Goal: Task Accomplishment & Management: Complete application form

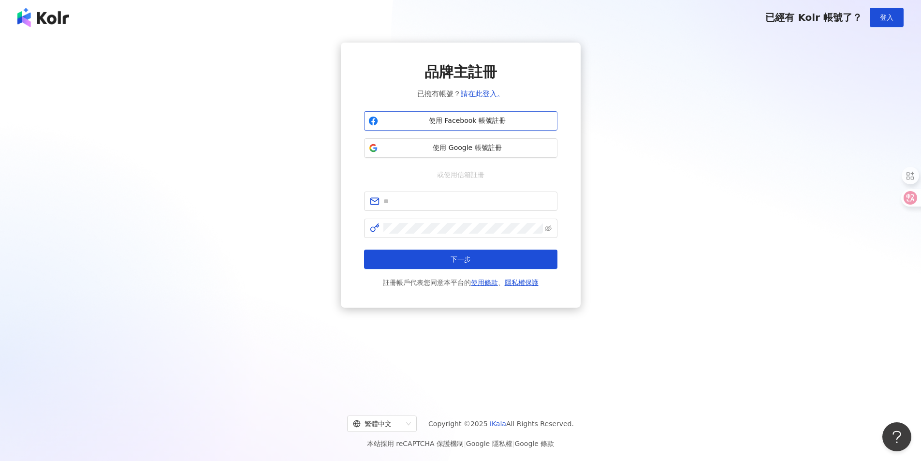
click at [469, 121] on span "使用 Facebook 帳號註冊" at bounding box center [467, 121] width 171 height 10
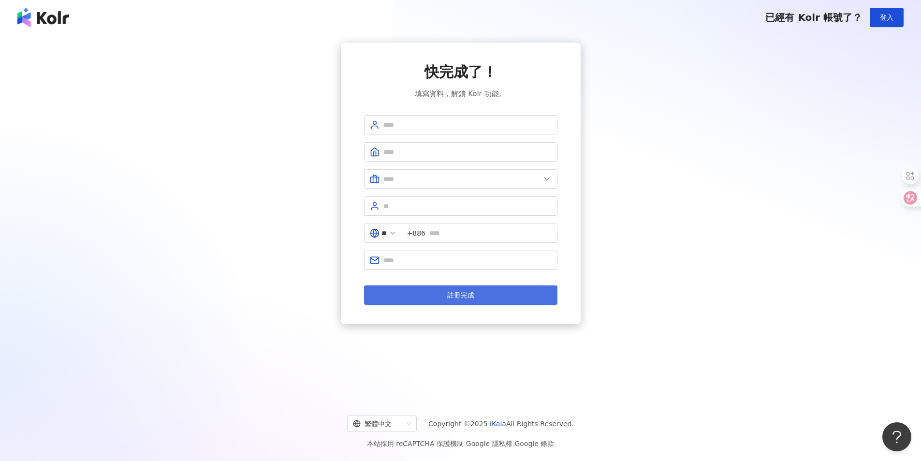
click at [443, 295] on button "註冊完成" at bounding box center [460, 294] width 193 height 19
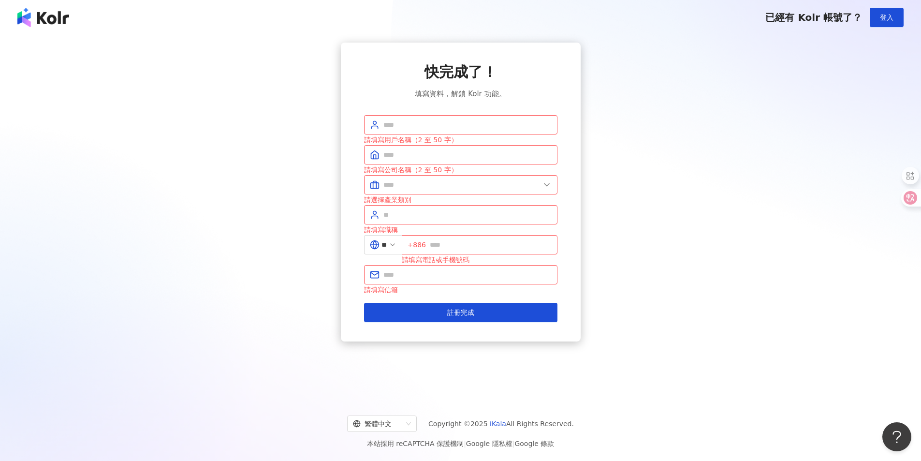
drag, startPoint x: 607, startPoint y: 60, endPoint x: 828, endPoint y: 10, distance: 227.4
click at [616, 59] on div "快完成了！ 填寫資料，解鎖 Kolr 功能。 請填寫用戶名稱（2 至 50 字） 請填寫公司名稱（2 至 50 字） 請選擇產業類別 請填寫職稱 ** +88…" at bounding box center [461, 192] width 898 height 299
click at [831, 16] on span "已經有 Kolr 帳號了？" at bounding box center [813, 18] width 97 height 12
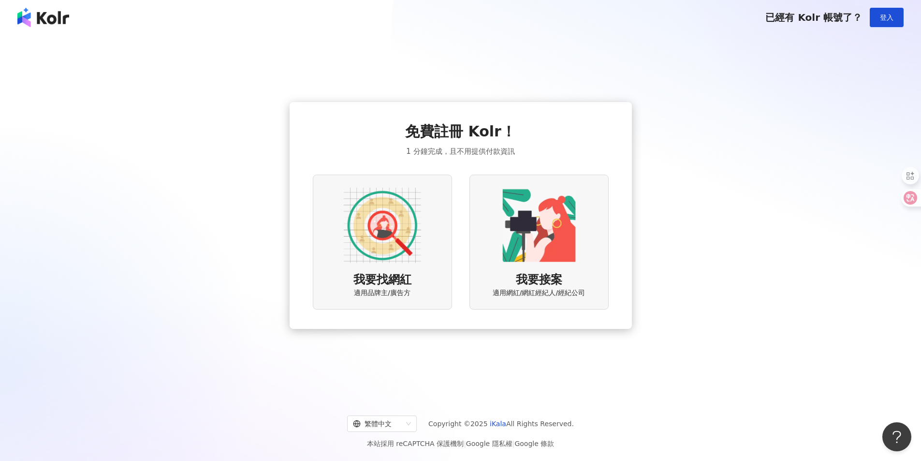
click at [823, 14] on span "已經有 Kolr 帳號了？" at bounding box center [813, 18] width 97 height 12
